Goal: Communication & Community: Answer question/provide support

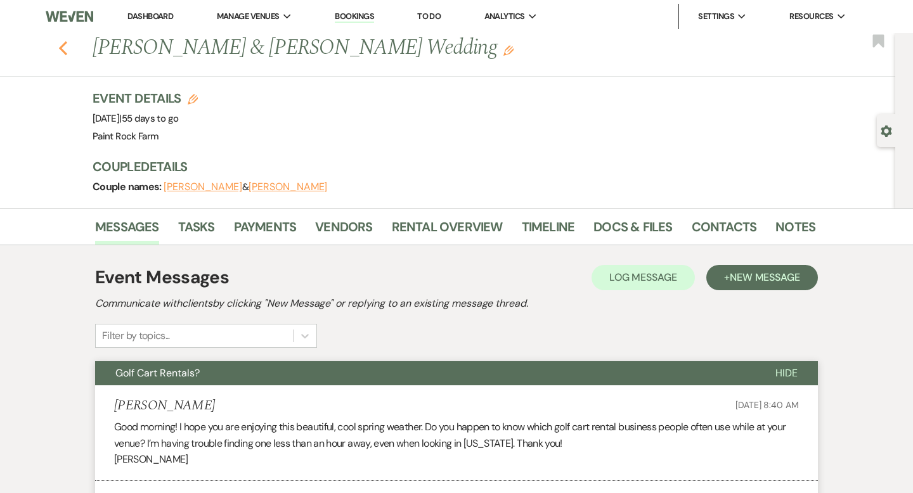
click at [63, 53] on icon "Previous" at bounding box center [63, 48] width 10 height 15
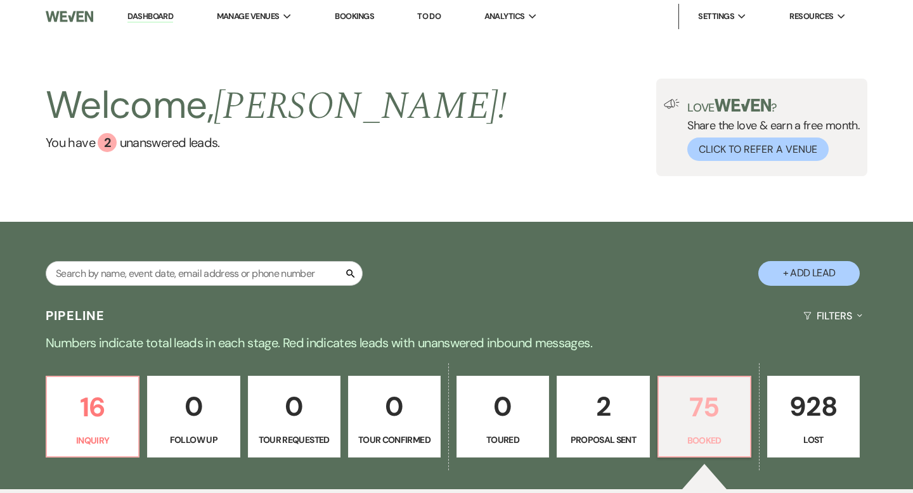
click at [677, 392] on p "75" at bounding box center [704, 407] width 76 height 42
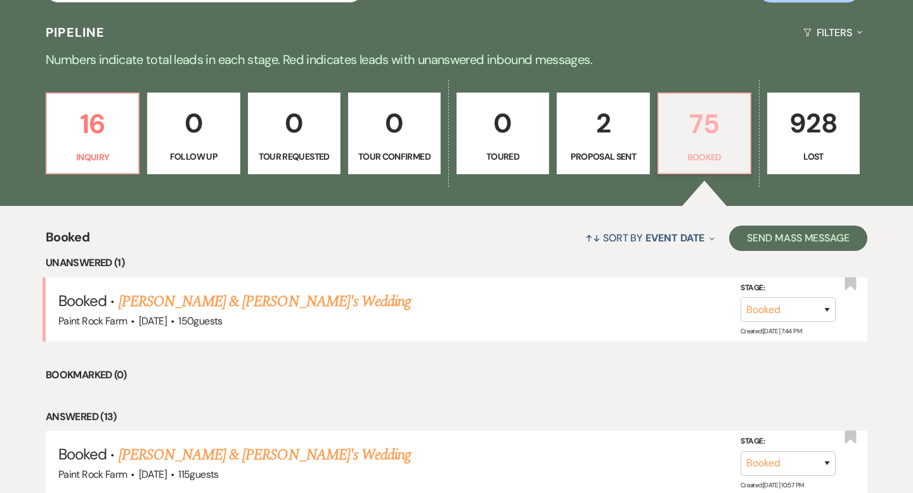
scroll to position [288, 0]
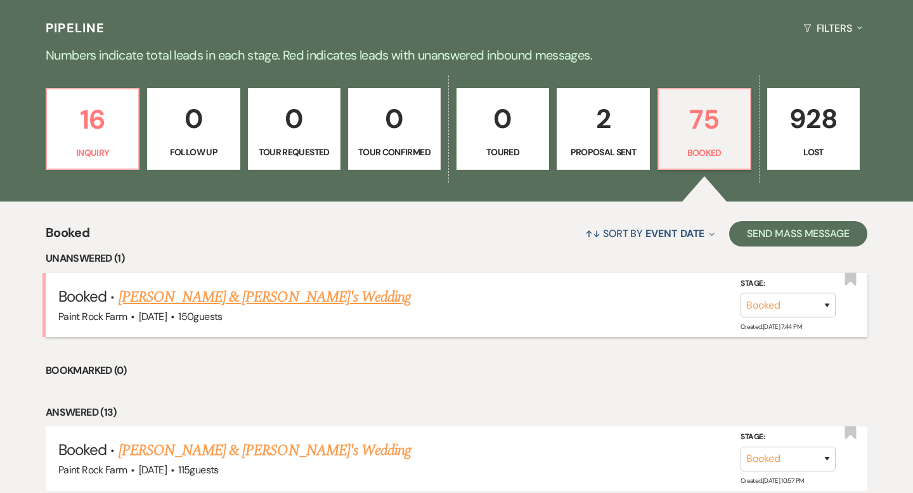
click at [280, 298] on link "[PERSON_NAME] & [PERSON_NAME]'s Wedding" at bounding box center [265, 297] width 293 height 23
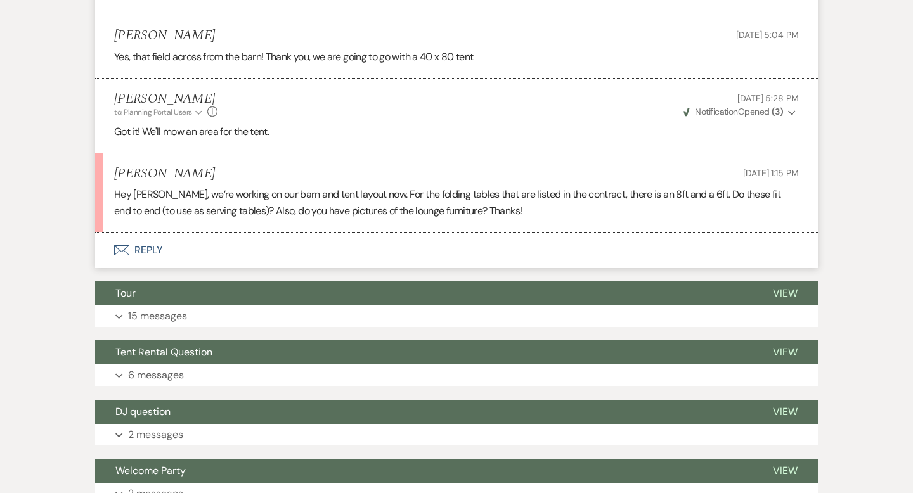
scroll to position [3380, 0]
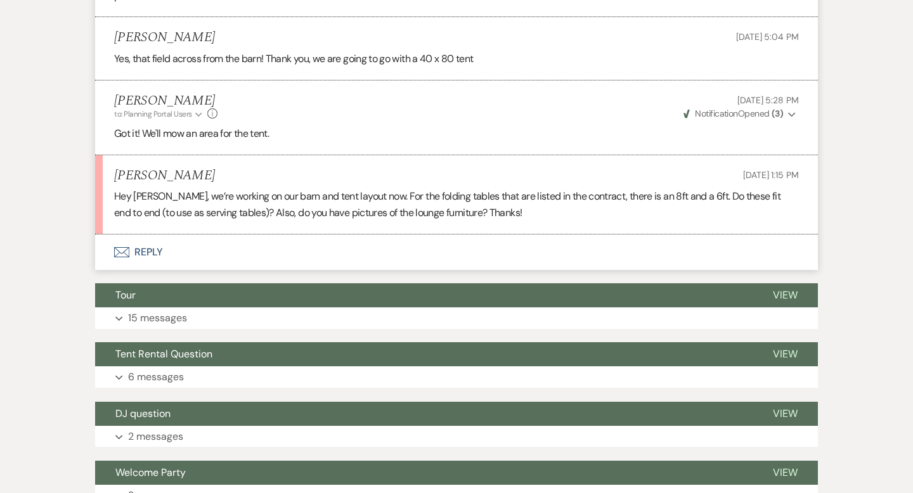
click at [149, 267] on button "Envelope Reply" at bounding box center [456, 253] width 723 height 36
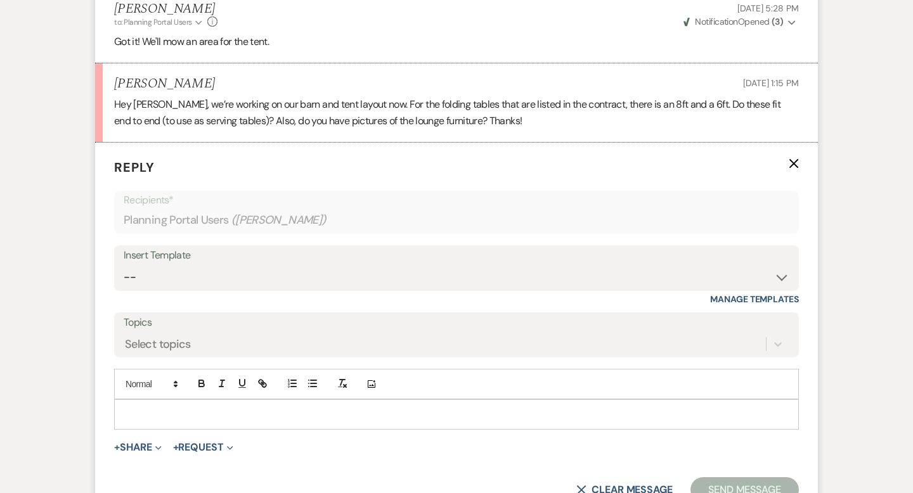
scroll to position [3571, 0]
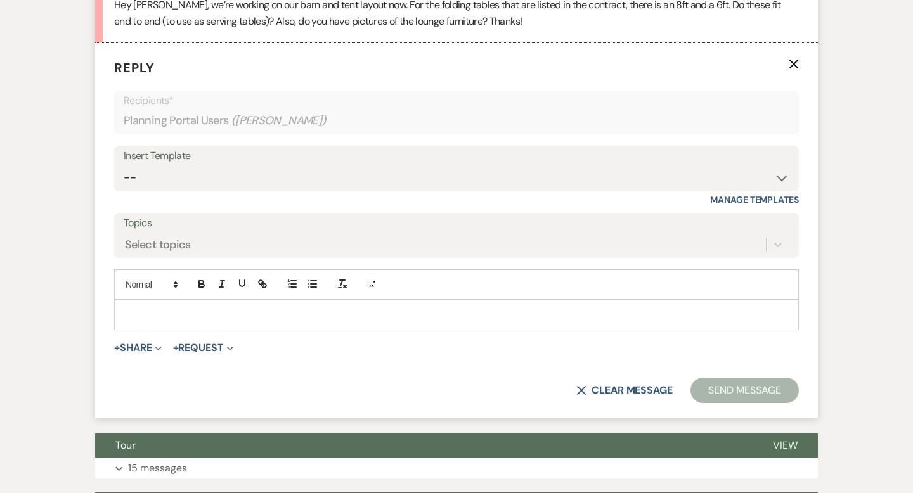
click at [144, 322] on p at bounding box center [456, 315] width 664 height 14
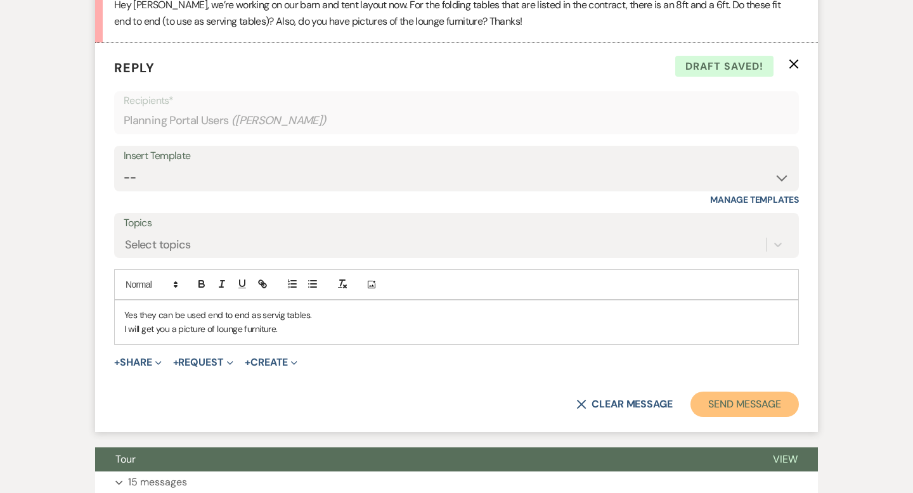
click at [738, 414] on button "Send Message" at bounding box center [744, 404] width 108 height 25
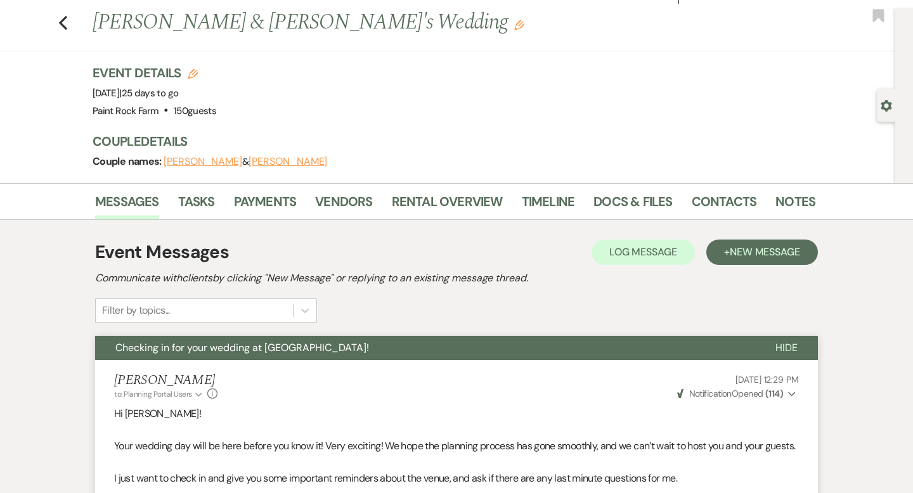
scroll to position [0, 0]
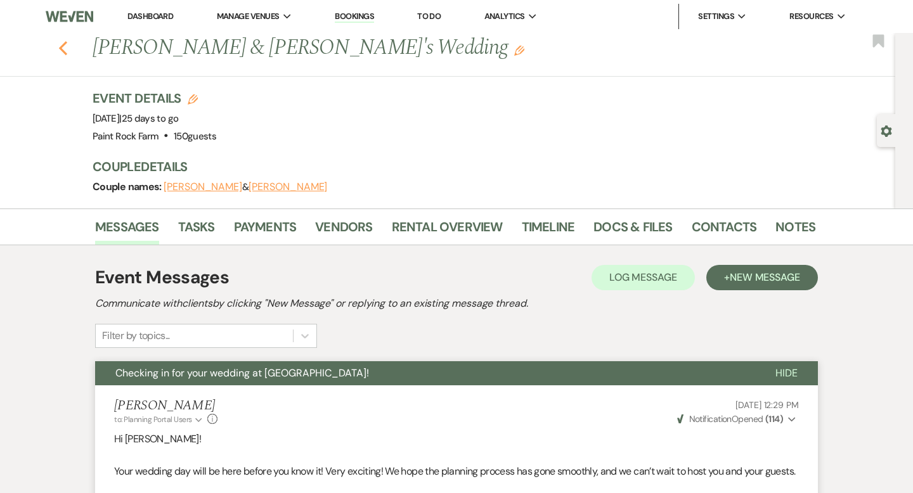
click at [61, 47] on use "button" at bounding box center [63, 48] width 8 height 14
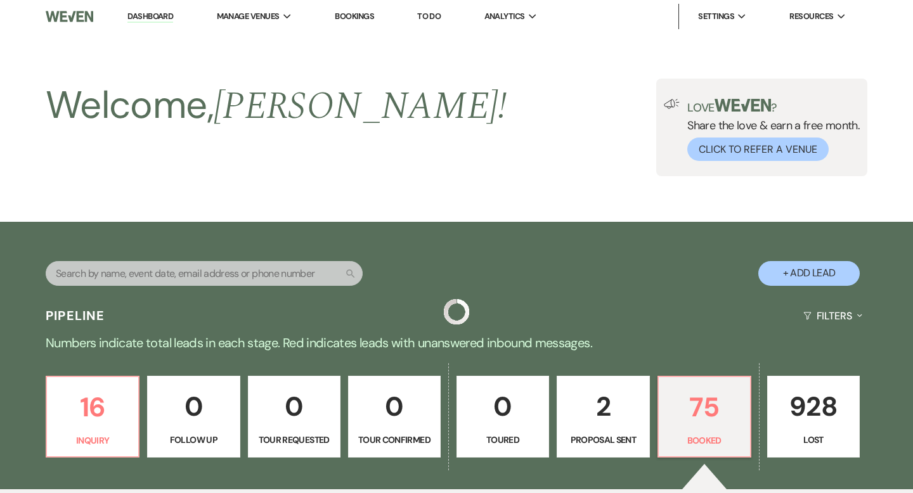
scroll to position [288, 0]
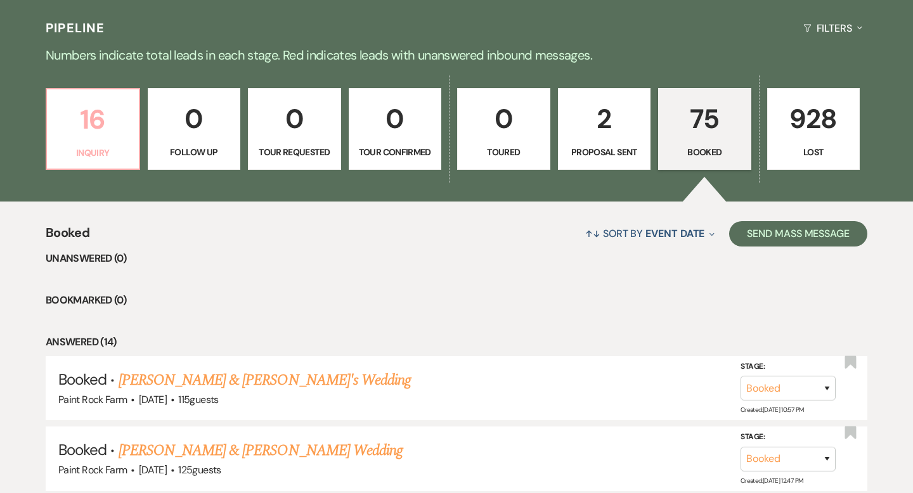
click at [107, 119] on p "16" at bounding box center [93, 119] width 77 height 42
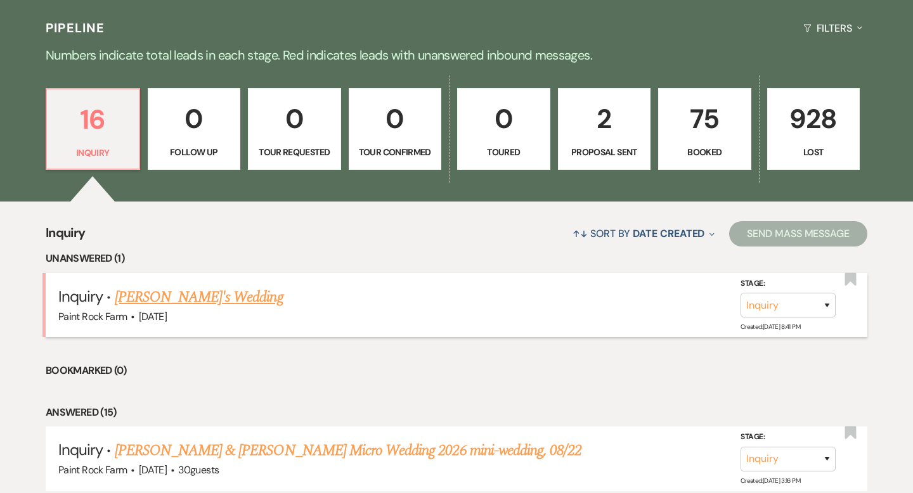
click at [129, 295] on link "[PERSON_NAME]'s Wedding" at bounding box center [199, 297] width 169 height 23
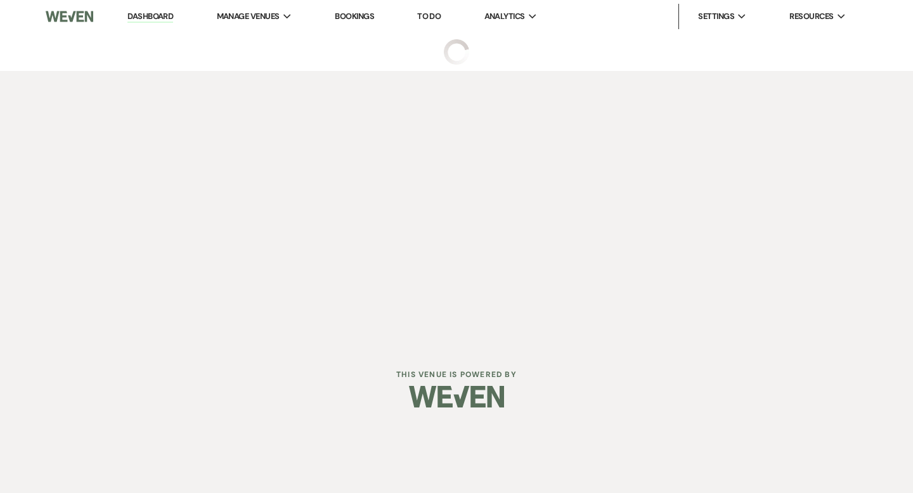
select select "5"
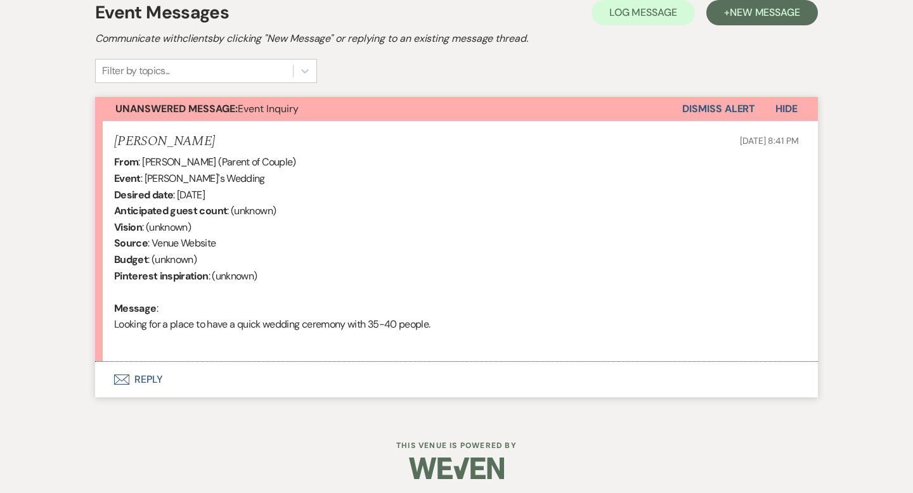
scroll to position [380, 0]
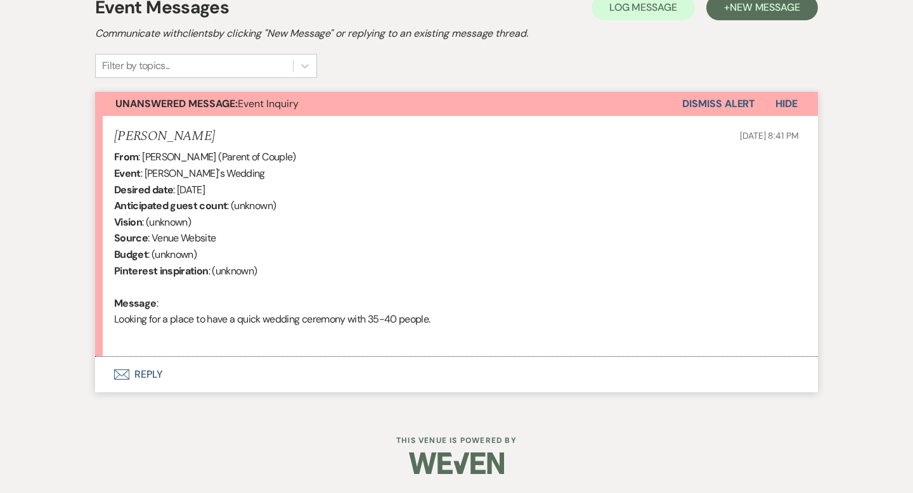
click at [153, 373] on button "Envelope Reply" at bounding box center [456, 375] width 723 height 36
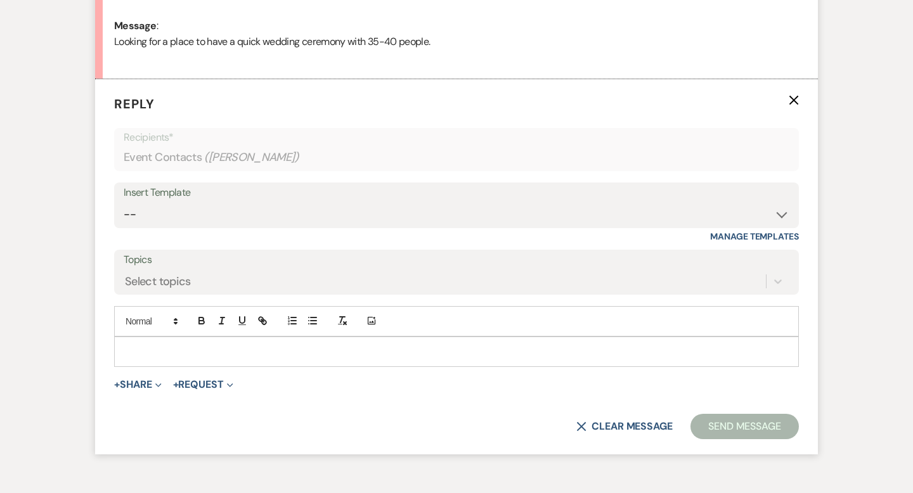
scroll to position [678, 0]
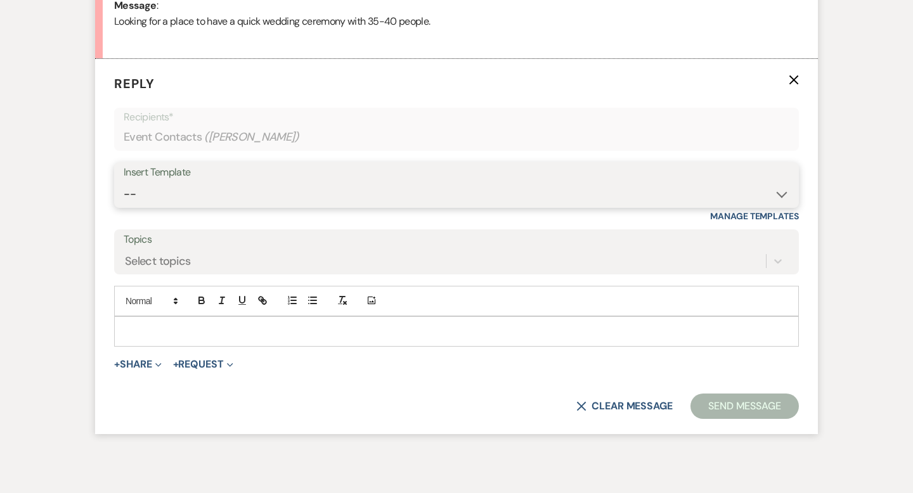
click at [780, 193] on select "-- Tour Request Response Contract (Pre-Booked Leads) Inquiry Follow Up Thank yo…" at bounding box center [457, 194] width 666 height 25
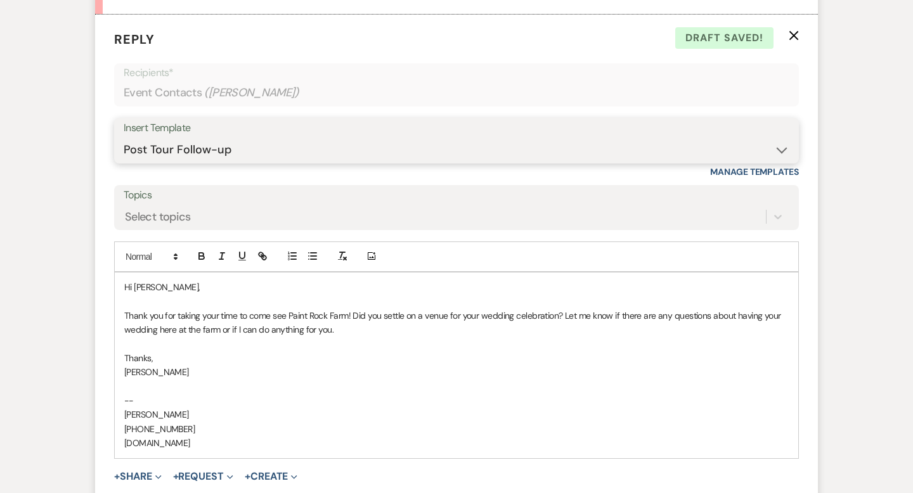
scroll to position [718, 0]
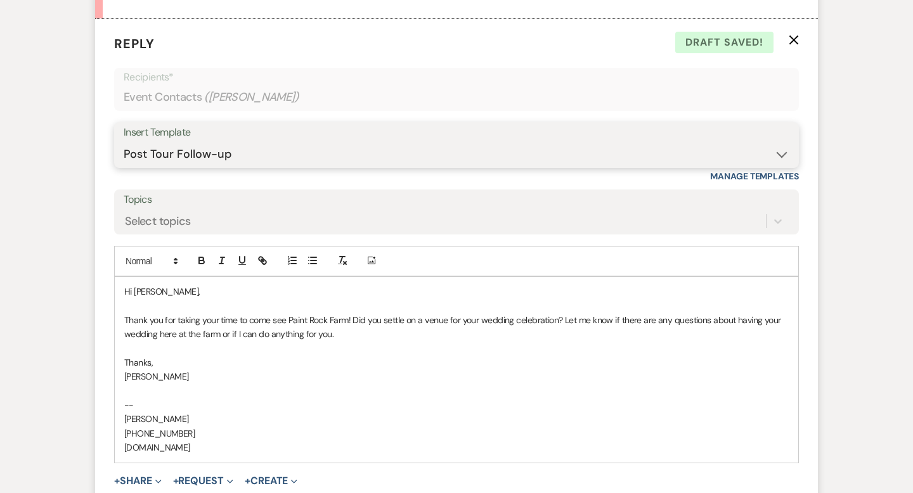
click at [781, 152] on select "-- Tour Request Response Contract (Pre-Booked Leads) Inquiry Follow Up Thank yo…" at bounding box center [457, 154] width 666 height 25
select select "2911"
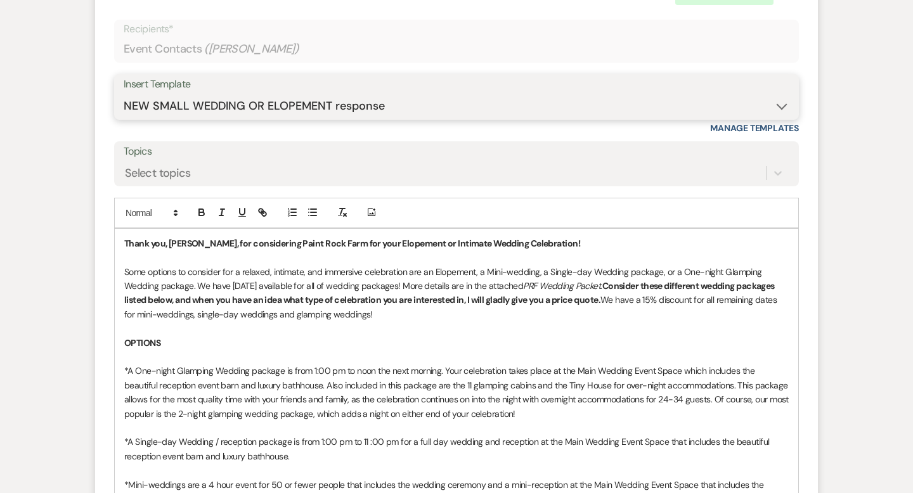
scroll to position [766, 0]
click at [230, 284] on p "Some options to consider for a relaxed, intimate, and immersive celebration are…" at bounding box center [456, 292] width 664 height 57
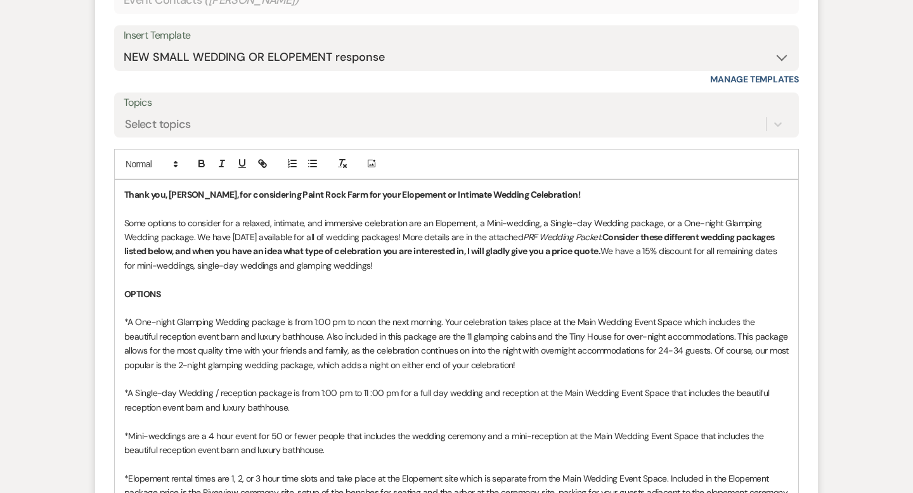
scroll to position [822, 0]
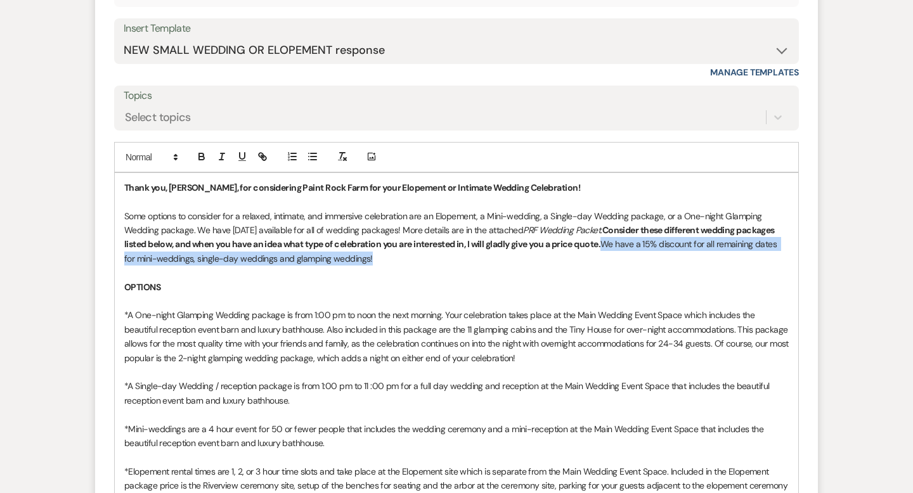
drag, startPoint x: 650, startPoint y: 243, endPoint x: 655, endPoint y: 253, distance: 11.3
click at [655, 253] on p "Some options to consider for a relaxed, intimate, and immersive celebration are…" at bounding box center [456, 237] width 664 height 57
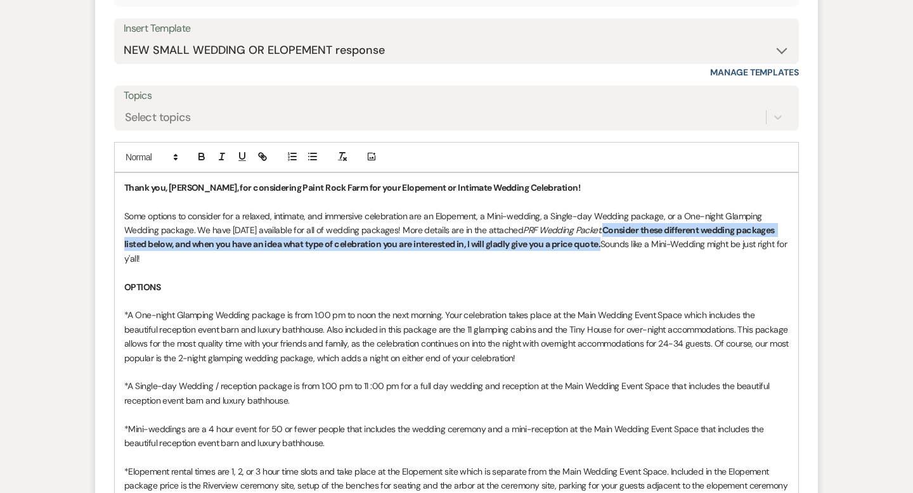
drag, startPoint x: 649, startPoint y: 227, endPoint x: 645, endPoint y: 242, distance: 15.7
click at [645, 242] on strong "Consider these different wedding packages listed below, and when you have an id…" at bounding box center [450, 236] width 652 height 25
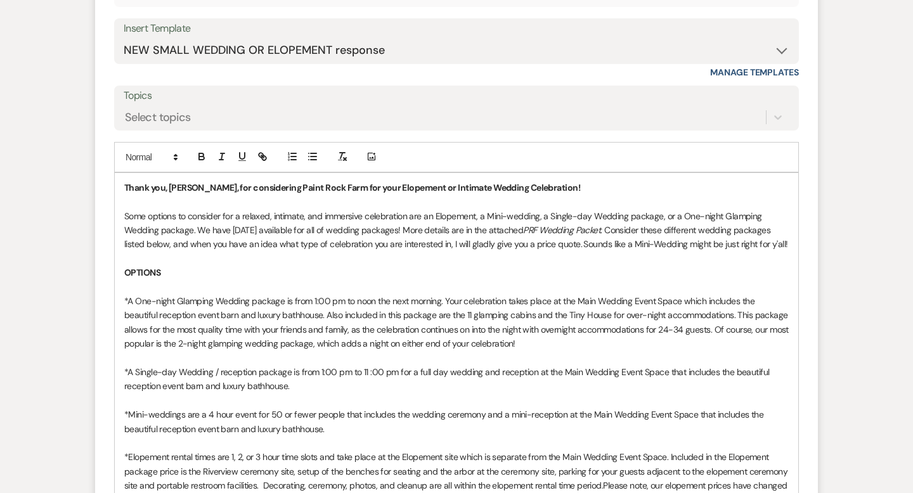
click at [622, 266] on p at bounding box center [456, 259] width 664 height 14
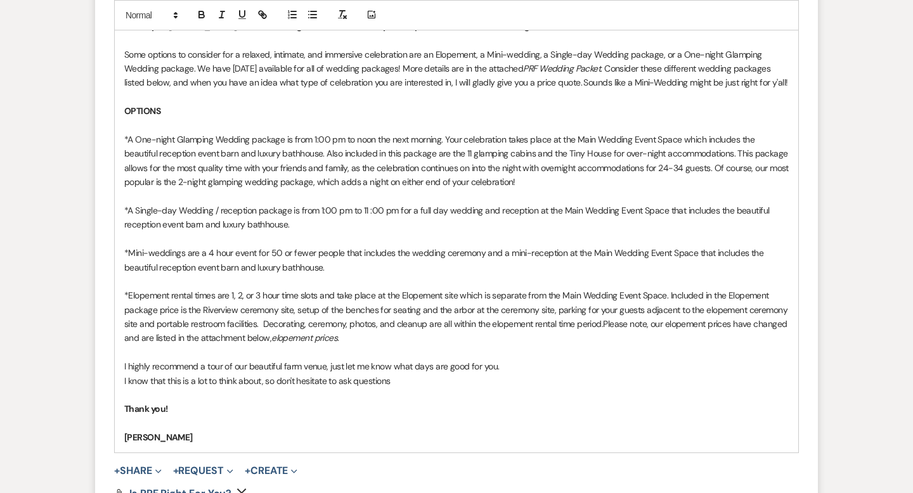
scroll to position [988, 0]
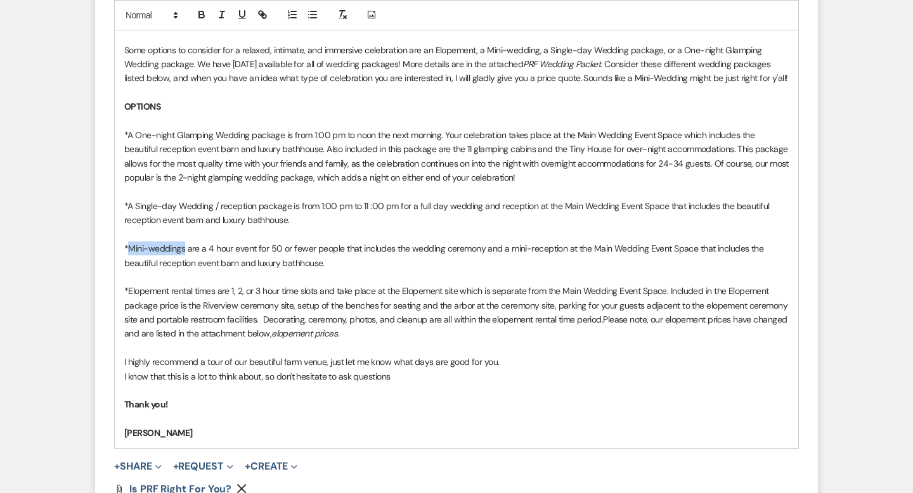
drag, startPoint x: 129, startPoint y: 261, endPoint x: 184, endPoint y: 265, distance: 56.0
click at [184, 265] on p "*Mini-weddings are a 4 hour event for 50 or fewer people that includes the wedd…" at bounding box center [456, 256] width 664 height 29
click at [264, 242] on p at bounding box center [456, 235] width 664 height 14
click at [323, 270] on p "* Mini-weddings are a 4 hour event for 50 or fewer people that includes the wed…" at bounding box center [456, 256] width 664 height 29
